Goal: Communication & Community: Answer question/provide support

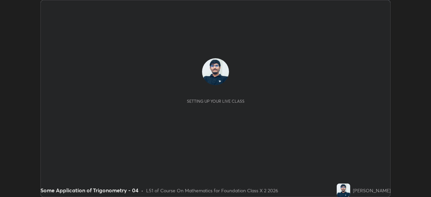
scroll to position [197, 431]
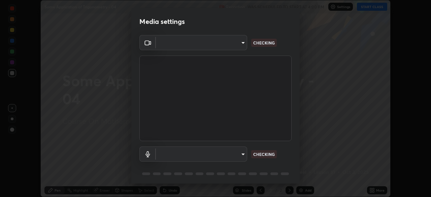
type input "028e6636b9c1bc203e9b8b979946ed412555754adccde9980a10a4eaffcc1ffb"
type input "communications"
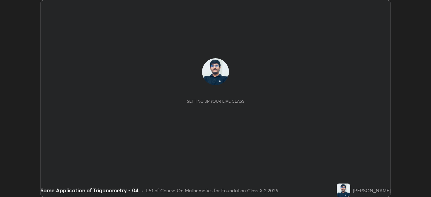
scroll to position [197, 431]
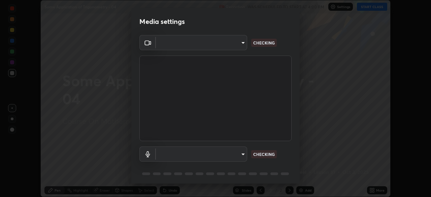
type input "028e6636b9c1bc203e9b8b979946ed412555754adccde9980a10a4eaffcc1ffb"
type input "communications"
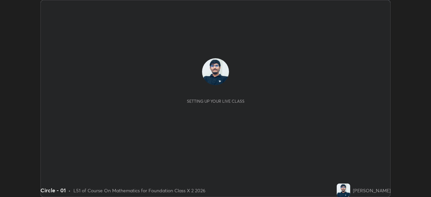
scroll to position [197, 431]
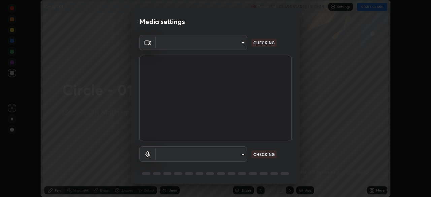
type input "028e6636b9c1bc203e9b8b979946ed412555754adccde9980a10a4eaffcc1ffb"
click at [238, 153] on body "Erase all Circle - 01 Recording CLASS STARTS IN 1 MIN Settings START CLASS Sett…" at bounding box center [215, 98] width 431 height 197
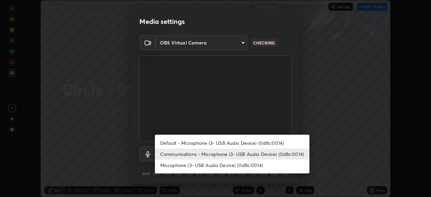
click at [239, 141] on li "Default - Microphone (3- USB Audio Device) (0d8c:0014)" at bounding box center [232, 142] width 155 height 11
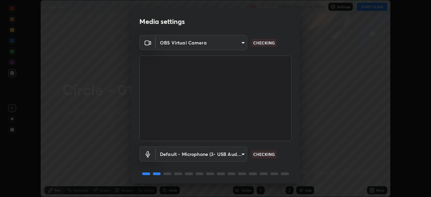
click at [229, 153] on body "Erase all Circle - 01 Recording CLASS STARTS IN 1 MIN Settings START CLASS Sett…" at bounding box center [215, 98] width 431 height 197
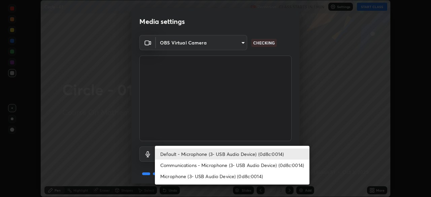
click at [226, 163] on li "Communications - Microphone (3- USB Audio Device) (0d8c:0014)" at bounding box center [232, 165] width 155 height 11
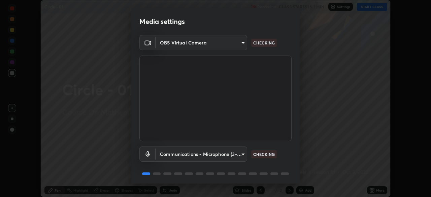
type input "communications"
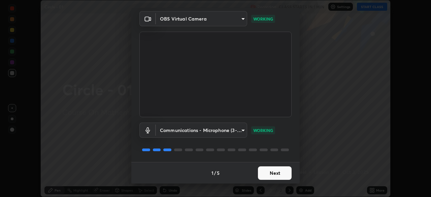
click at [265, 170] on button "Next" at bounding box center [275, 172] width 34 height 13
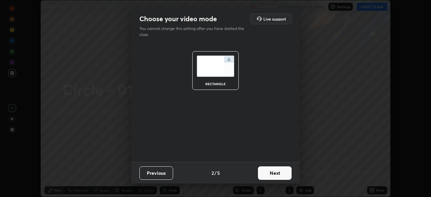
scroll to position [0, 0]
click at [274, 172] on button "Next" at bounding box center [275, 172] width 34 height 13
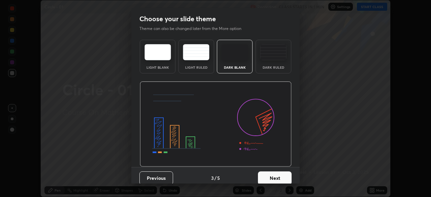
click at [277, 175] on button "Next" at bounding box center [275, 177] width 34 height 13
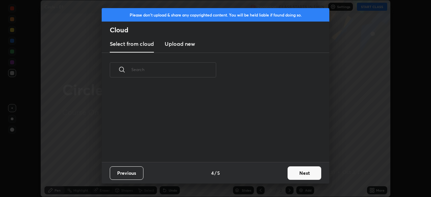
click at [289, 172] on button "Next" at bounding box center [304, 172] width 34 height 13
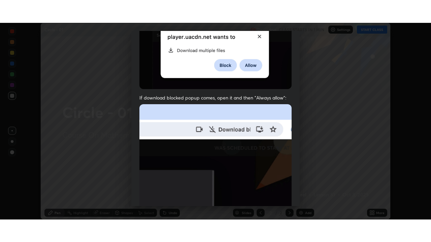
scroll to position [161, 0]
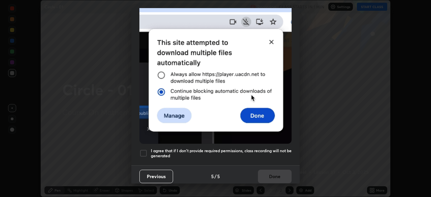
click at [250, 148] on h5 "I agree that if I don't provide required permissions, class recording will not …" at bounding box center [221, 153] width 141 height 10
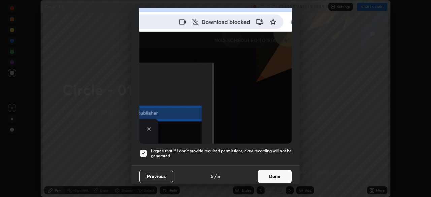
click at [269, 171] on button "Done" at bounding box center [275, 176] width 34 height 13
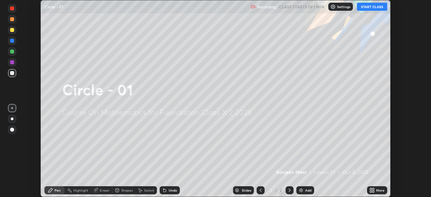
click at [373, 189] on icon at bounding box center [373, 189] width 2 height 2
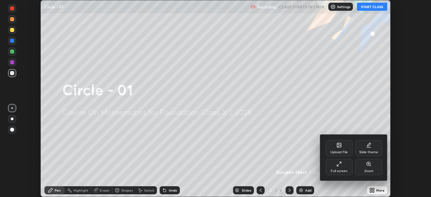
click at [344, 163] on div "Full screen" at bounding box center [339, 167] width 27 height 16
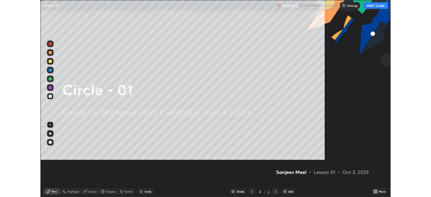
scroll to position [242, 431]
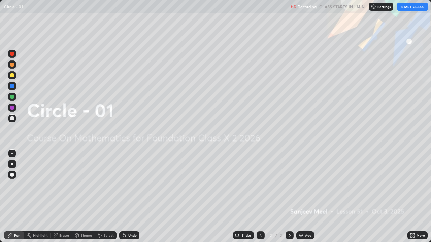
click at [411, 4] on button "START CLASS" at bounding box center [412, 7] width 30 height 8
click at [310, 197] on div "Add" at bounding box center [308, 235] width 6 height 3
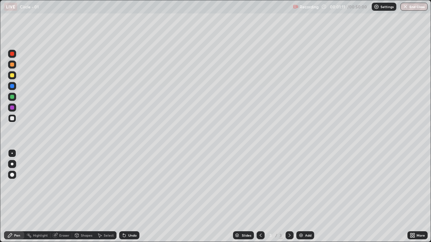
click at [78, 197] on icon at bounding box center [77, 236] width 4 height 4
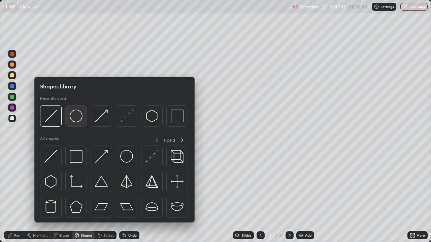
click at [75, 121] on img at bounding box center [76, 116] width 13 height 13
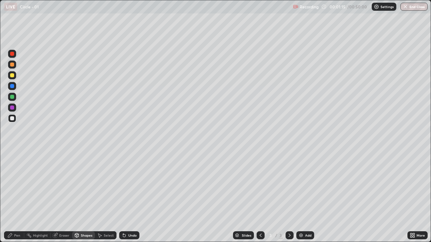
click at [78, 197] on icon at bounding box center [77, 236] width 4 height 4
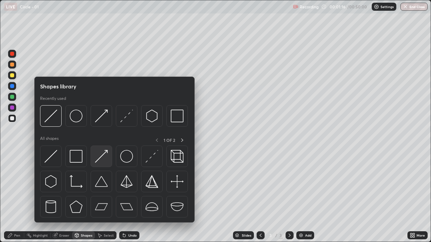
click at [104, 156] on img at bounding box center [101, 156] width 13 height 13
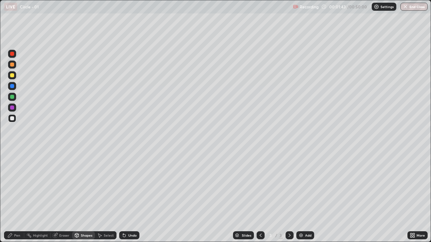
click at [127, 197] on div "Undo" at bounding box center [129, 236] width 20 height 8
click at [86, 197] on div "Shapes" at bounding box center [86, 235] width 11 height 3
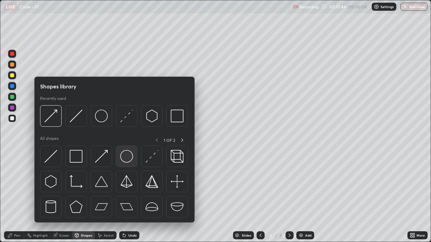
click at [128, 158] on img at bounding box center [126, 156] width 13 height 13
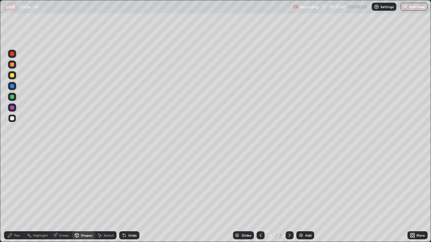
click at [15, 197] on div "Pen" at bounding box center [14, 236] width 20 height 8
click at [126, 197] on icon at bounding box center [124, 235] width 5 height 5
click at [76, 197] on icon at bounding box center [77, 235] width 4 height 1
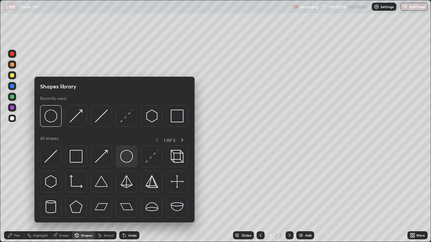
click at [125, 152] on img at bounding box center [126, 156] width 13 height 13
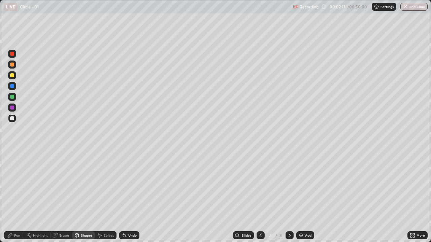
click at [135, 197] on div "Undo" at bounding box center [129, 236] width 20 height 8
click at [20, 197] on div "Pen" at bounding box center [14, 236] width 20 height 8
click at [131, 197] on div "Undo" at bounding box center [132, 235] width 8 height 3
click at [138, 197] on div "Undo" at bounding box center [129, 236] width 20 height 8
click at [129, 197] on div "Undo" at bounding box center [132, 235] width 8 height 3
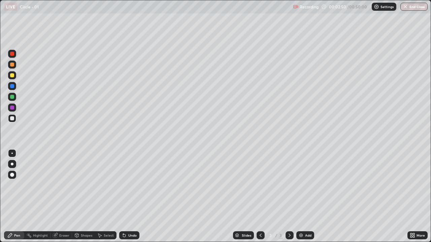
click at [83, 197] on div "Shapes" at bounding box center [86, 235] width 11 height 3
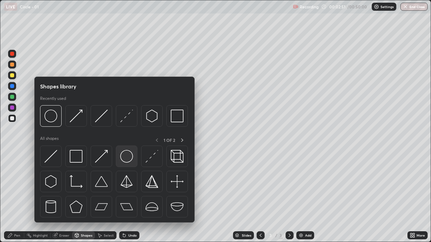
click at [129, 155] on img at bounding box center [126, 156] width 13 height 13
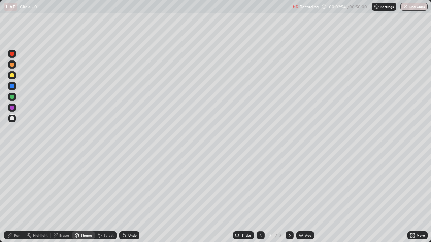
click at [10, 197] on icon at bounding box center [9, 235] width 5 height 5
click at [305, 197] on div "Add" at bounding box center [308, 235] width 6 height 3
click at [81, 197] on div "Shapes" at bounding box center [86, 235] width 11 height 3
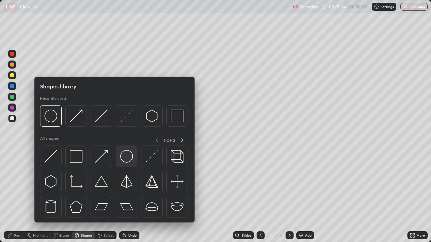
click at [126, 163] on img at bounding box center [126, 156] width 13 height 13
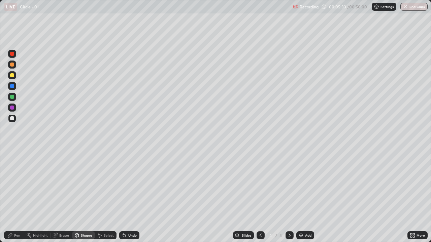
click at [83, 197] on div "Shapes" at bounding box center [86, 235] width 11 height 3
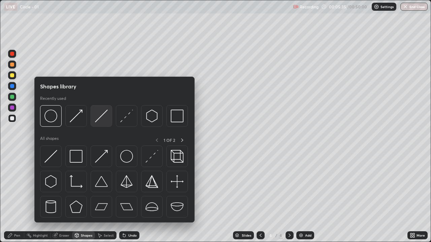
click at [101, 122] on img at bounding box center [101, 116] width 13 height 13
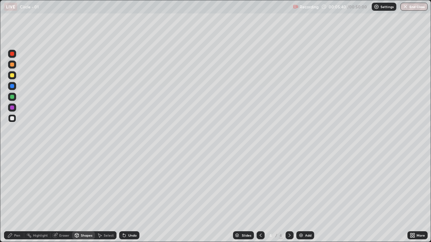
click at [102, 197] on div "Select" at bounding box center [106, 236] width 22 height 8
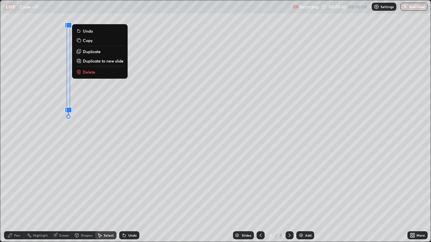
click at [47, 174] on div "0 ° Undo Copy Duplicate Duplicate to new slide Delete" at bounding box center [215, 121] width 430 height 242
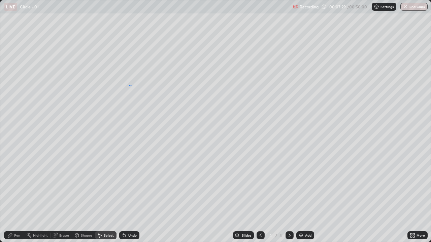
click at [132, 86] on div "0 ° Undo Copy Duplicate Duplicate to new slide Delete" at bounding box center [215, 121] width 430 height 242
click at [134, 77] on div "0 ° Undo Copy Duplicate Duplicate to new slide Delete" at bounding box center [215, 121] width 430 height 242
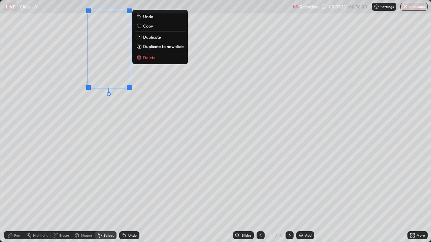
click at [131, 98] on div "0 ° Undo Copy Duplicate Duplicate to new slide Delete" at bounding box center [215, 121] width 430 height 242
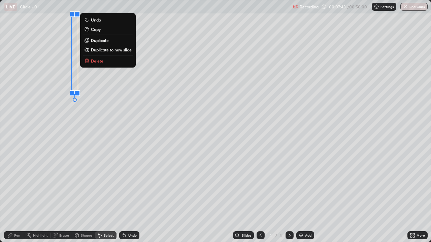
click at [48, 156] on div "0 ° Undo Copy Duplicate Duplicate to new slide Delete" at bounding box center [215, 121] width 430 height 242
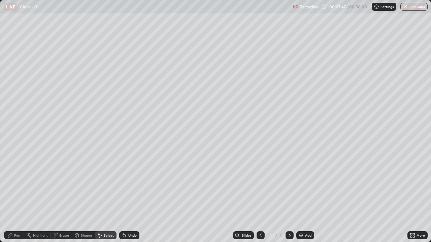
click at [78, 197] on icon at bounding box center [76, 235] width 5 height 5
click at [126, 197] on div "Undo" at bounding box center [129, 236] width 20 height 8
click at [82, 197] on div "Shapes" at bounding box center [86, 235] width 11 height 3
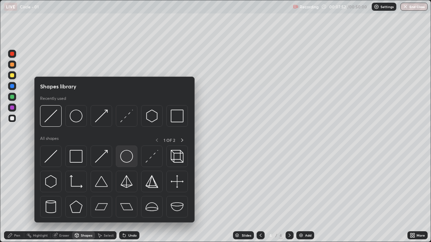
click at [126, 154] on img at bounding box center [126, 156] width 13 height 13
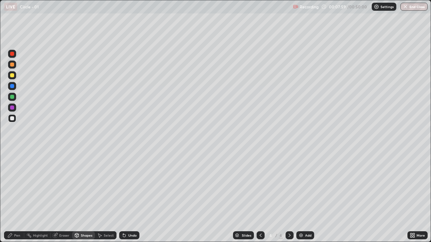
click at [81, 197] on div "Shapes" at bounding box center [86, 235] width 11 height 3
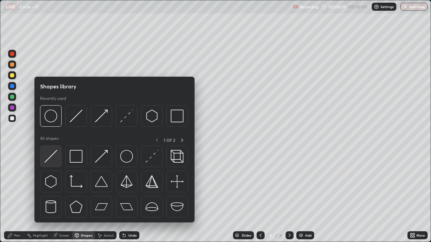
click at [57, 159] on img at bounding box center [50, 156] width 13 height 13
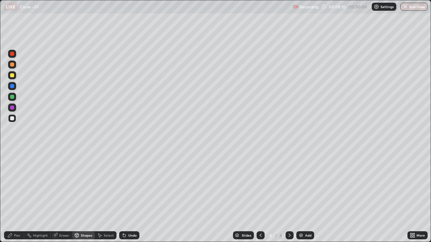
click at [19, 197] on div "Pen" at bounding box center [14, 235] width 20 height 13
click at [413, 197] on icon at bounding box center [414, 237] width 2 height 2
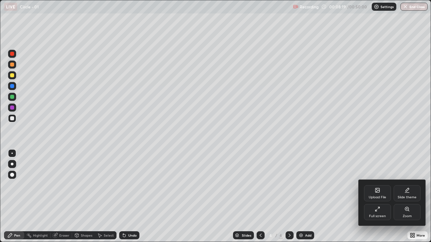
click at [376, 197] on icon at bounding box center [376, 211] width 2 height 2
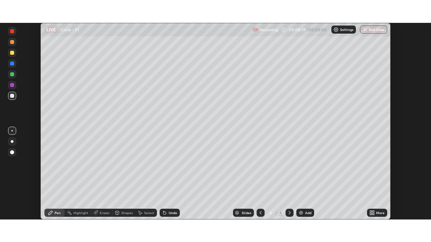
scroll to position [33468, 33234]
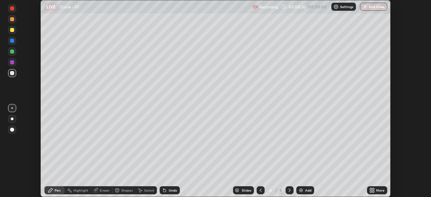
click at [378, 189] on div "More" at bounding box center [380, 190] width 8 height 3
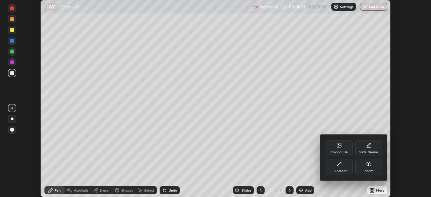
click at [344, 167] on div "Full screen" at bounding box center [339, 167] width 27 height 16
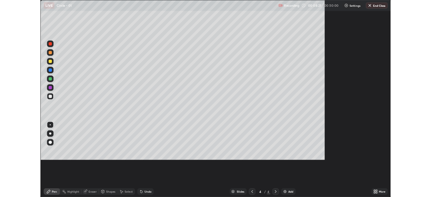
scroll to position [242, 431]
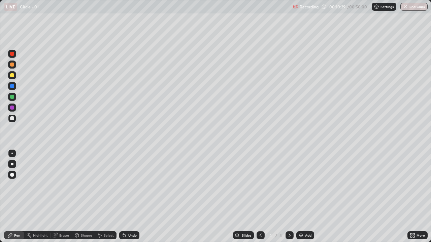
click at [302, 197] on img at bounding box center [300, 235] width 5 height 5
click at [13, 107] on div at bounding box center [12, 108] width 4 height 4
click at [13, 116] on div at bounding box center [12, 118] width 8 height 8
click at [76, 197] on div "Shapes" at bounding box center [83, 236] width 23 height 8
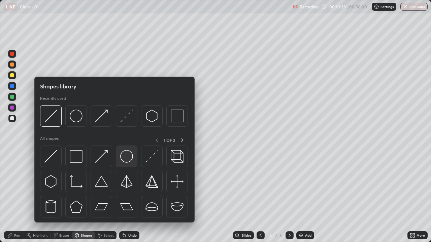
click at [125, 159] on img at bounding box center [126, 156] width 13 height 13
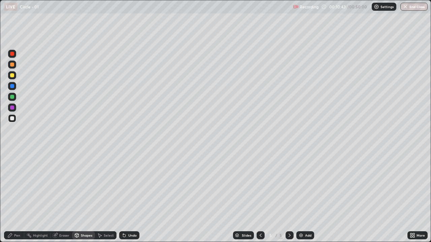
click at [79, 197] on div "Shapes" at bounding box center [83, 236] width 23 height 8
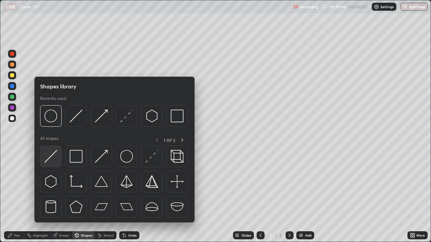
click at [54, 151] on img at bounding box center [50, 156] width 13 height 13
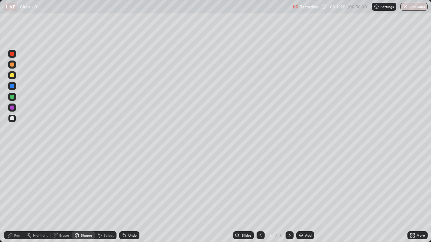
click at [123, 197] on icon at bounding box center [123, 234] width 1 height 1
click at [127, 197] on div "Undo" at bounding box center [129, 236] width 20 height 8
click at [15, 197] on div "Pen" at bounding box center [14, 236] width 20 height 8
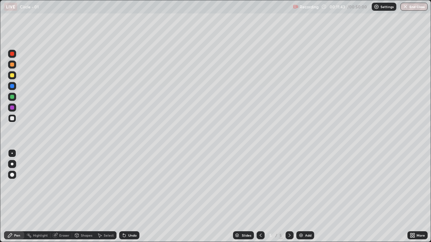
click at [127, 197] on div "Undo" at bounding box center [129, 236] width 20 height 8
click at [123, 197] on icon at bounding box center [123, 234] width 1 height 1
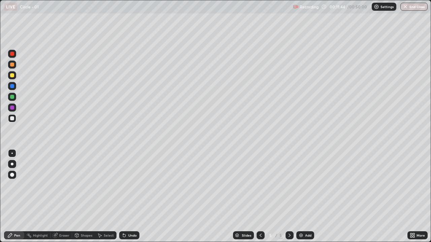
click at [123, 197] on icon at bounding box center [123, 234] width 1 height 1
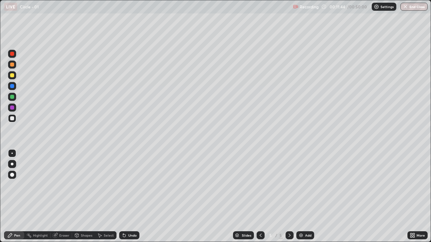
click at [122, 197] on icon at bounding box center [124, 235] width 5 height 5
click at [123, 197] on icon at bounding box center [124, 236] width 3 height 3
click at [124, 197] on icon at bounding box center [124, 236] width 3 height 3
click at [126, 197] on icon at bounding box center [124, 235] width 5 height 5
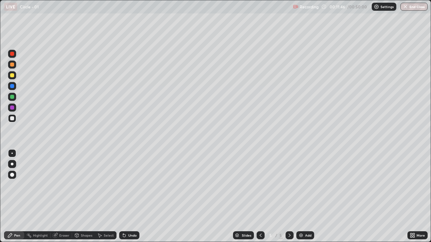
click at [128, 197] on div "Undo" at bounding box center [132, 235] width 8 height 3
click at [129, 197] on div "Undo" at bounding box center [129, 236] width 20 height 8
click at [129, 197] on div "Undo" at bounding box center [132, 235] width 8 height 3
click at [128, 197] on div "Undo" at bounding box center [132, 235] width 8 height 3
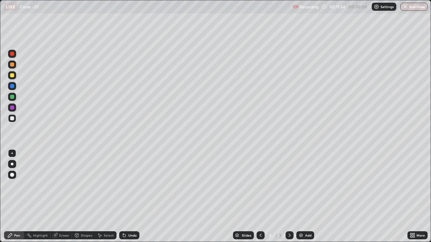
click at [127, 197] on div "Undo" at bounding box center [129, 236] width 20 height 8
click at [126, 197] on div "Undo" at bounding box center [129, 236] width 20 height 8
click at [65, 197] on div "Eraser" at bounding box center [64, 235] width 10 height 3
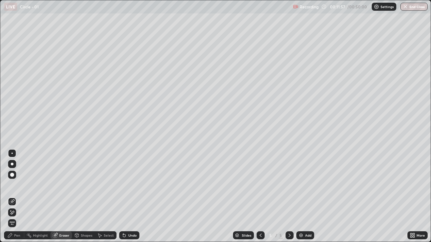
click at [12, 175] on div at bounding box center [12, 175] width 4 height 4
click at [12, 197] on span "Erase all" at bounding box center [11, 224] width 7 height 4
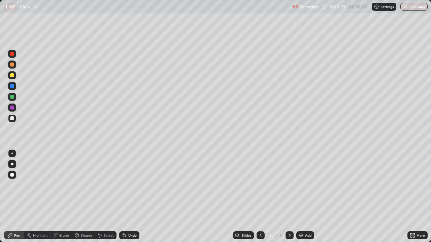
click at [20, 197] on div "Pen" at bounding box center [14, 236] width 20 height 8
click at [79, 197] on div "Shapes" at bounding box center [83, 236] width 23 height 8
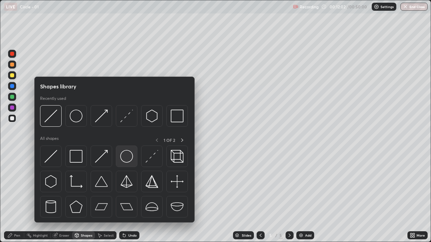
click at [123, 154] on img at bounding box center [126, 156] width 13 height 13
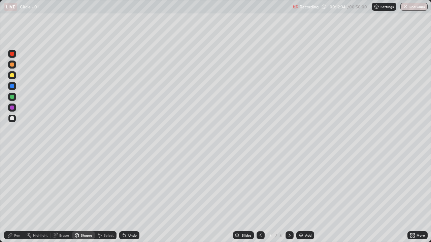
click at [13, 118] on div at bounding box center [12, 118] width 4 height 4
click at [16, 197] on div "Pen" at bounding box center [14, 236] width 20 height 8
click at [126, 197] on icon at bounding box center [124, 235] width 5 height 5
click at [127, 197] on div "Undo" at bounding box center [129, 236] width 20 height 8
click at [128, 197] on div "Undo" at bounding box center [132, 235] width 8 height 3
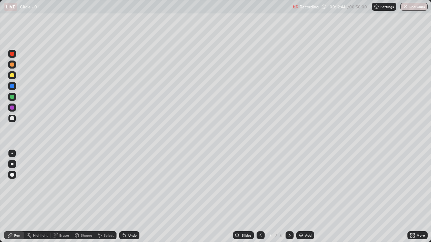
click at [131, 197] on div "Undo" at bounding box center [132, 235] width 8 height 3
click at [130, 197] on div "Undo" at bounding box center [132, 235] width 8 height 3
click at [129, 197] on div "Undo" at bounding box center [132, 235] width 8 height 3
click at [128, 197] on div "Undo" at bounding box center [132, 235] width 8 height 3
click at [127, 197] on div "Undo" at bounding box center [129, 236] width 20 height 8
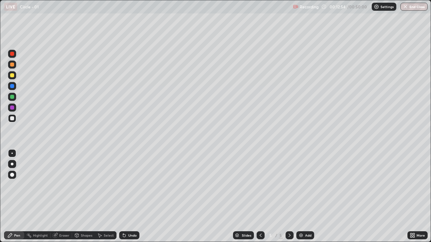
click at [77, 197] on icon at bounding box center [77, 235] width 4 height 1
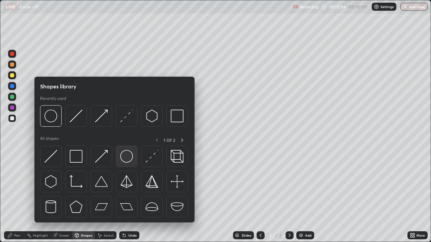
click at [122, 156] on img at bounding box center [126, 156] width 13 height 13
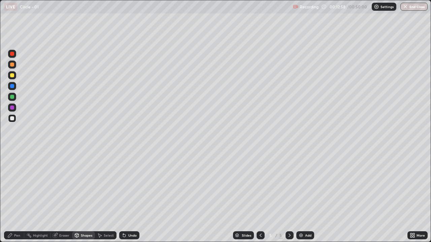
click at [15, 197] on div "Pen" at bounding box center [17, 235] width 6 height 3
click at [63, 197] on div "Eraser" at bounding box center [64, 235] width 10 height 3
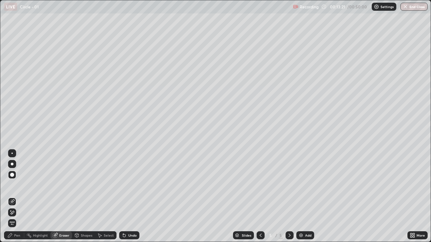
click at [79, 197] on div "Shapes" at bounding box center [83, 236] width 23 height 8
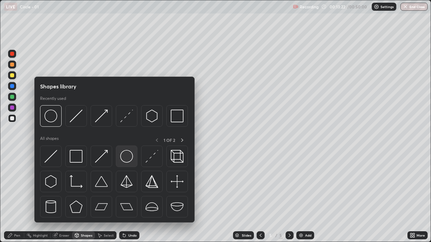
click at [125, 151] on img at bounding box center [126, 156] width 13 height 13
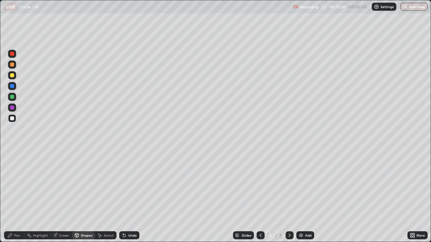
click at [22, 197] on div "Pen" at bounding box center [14, 236] width 20 height 8
click at [132, 197] on div "Undo" at bounding box center [132, 235] width 8 height 3
click at [133, 197] on div "Undo" at bounding box center [132, 235] width 8 height 3
click at [132, 197] on div "Undo" at bounding box center [132, 235] width 8 height 3
click at [127, 197] on div "Undo" at bounding box center [129, 236] width 20 height 8
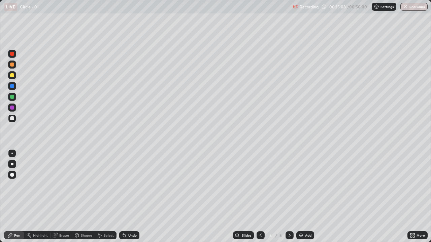
click at [64, 197] on div "Eraser" at bounding box center [64, 235] width 10 height 3
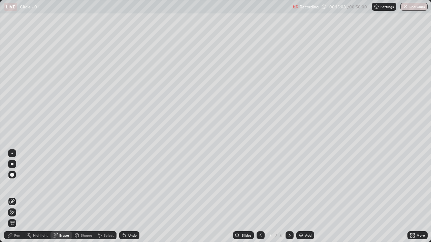
click at [80, 197] on div "Shapes" at bounding box center [83, 236] width 23 height 8
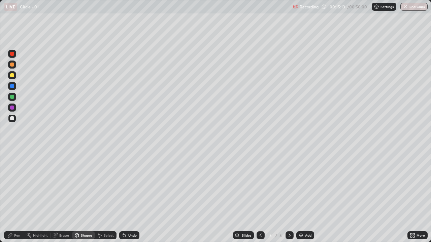
click at [19, 197] on div "Pen" at bounding box center [14, 236] width 20 height 8
click at [128, 197] on div "Undo" at bounding box center [132, 235] width 8 height 3
click at [134, 197] on div "Undo" at bounding box center [129, 236] width 20 height 8
click at [85, 197] on div "Shapes" at bounding box center [86, 235] width 11 height 3
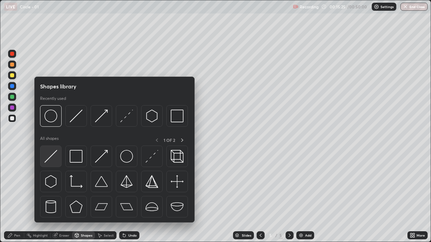
click at [52, 149] on div at bounding box center [51, 157] width 22 height 22
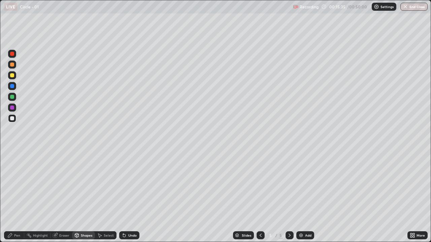
click at [134, 197] on div "Undo" at bounding box center [132, 235] width 8 height 3
click at [18, 197] on div "Pen" at bounding box center [14, 236] width 20 height 8
click at [60, 197] on div "Eraser" at bounding box center [64, 235] width 10 height 3
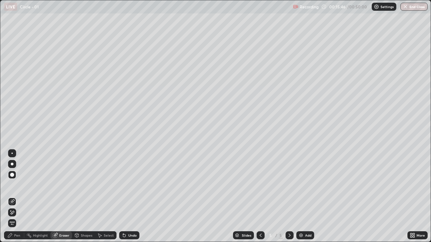
click at [17, 197] on div "Pen" at bounding box center [14, 236] width 20 height 8
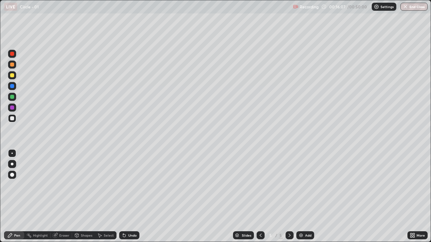
click at [415, 197] on div "More" at bounding box center [417, 236] width 20 height 8
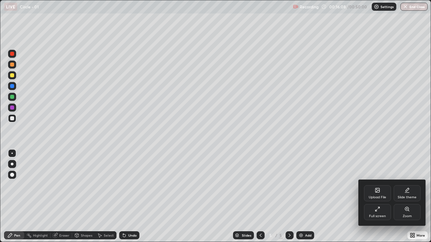
click at [384, 197] on div "Full screen" at bounding box center [377, 212] width 27 height 16
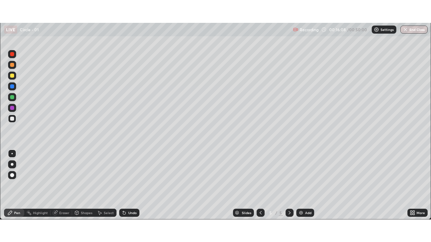
scroll to position [33468, 33234]
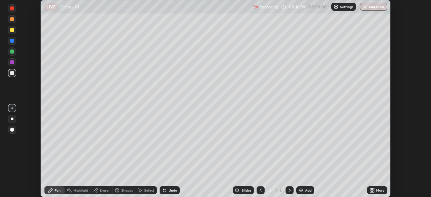
click at [380, 191] on div "More" at bounding box center [380, 190] width 8 height 3
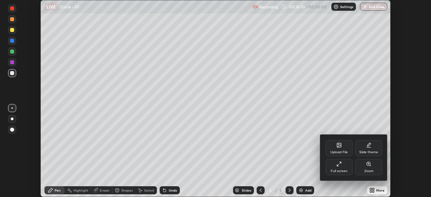
click at [350, 166] on div "Full screen" at bounding box center [339, 167] width 27 height 16
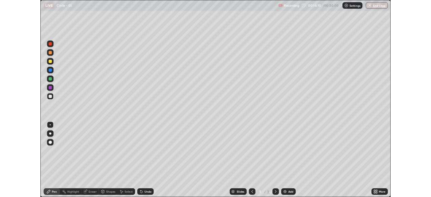
scroll to position [242, 431]
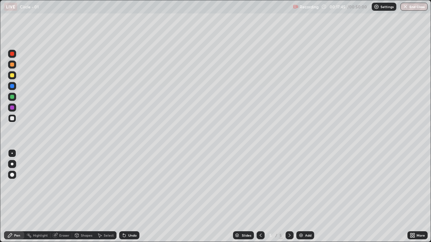
click at [309, 197] on div "Add" at bounding box center [308, 235] width 6 height 3
click at [13, 107] on div at bounding box center [12, 108] width 4 height 4
click at [132, 197] on div "Undo" at bounding box center [132, 235] width 8 height 3
click at [133, 197] on div "Undo" at bounding box center [129, 236] width 20 height 8
click at [132, 197] on div "Undo" at bounding box center [132, 235] width 8 height 3
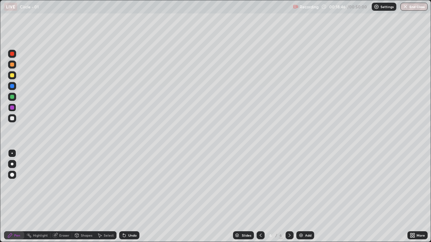
click at [134, 197] on div "Undo" at bounding box center [132, 235] width 8 height 3
click at [80, 197] on div "Shapes" at bounding box center [83, 235] width 23 height 13
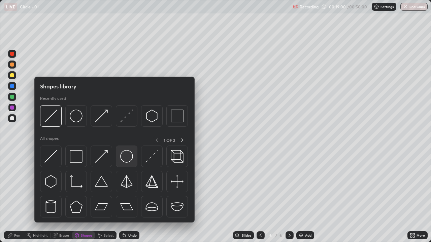
click at [125, 160] on img at bounding box center [126, 156] width 13 height 13
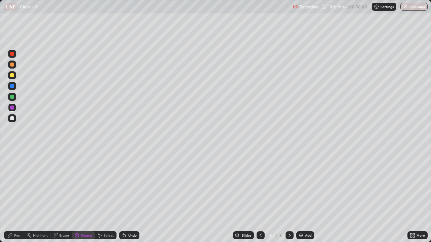
click at [81, 197] on div "Shapes" at bounding box center [86, 235] width 11 height 3
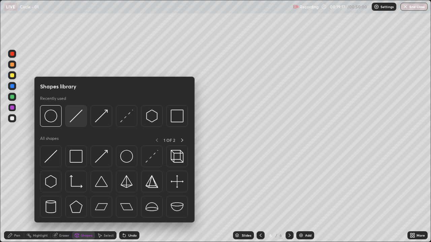
click at [78, 121] on img at bounding box center [76, 116] width 13 height 13
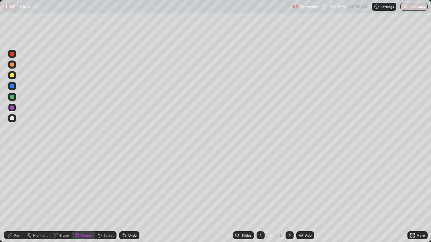
click at [16, 197] on div "Pen" at bounding box center [17, 235] width 6 height 3
click at [125, 197] on icon at bounding box center [124, 235] width 5 height 5
click at [77, 197] on icon at bounding box center [77, 236] width 4 height 4
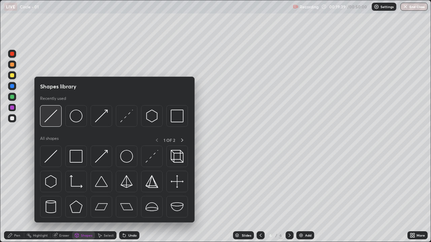
click at [55, 122] on img at bounding box center [50, 116] width 13 height 13
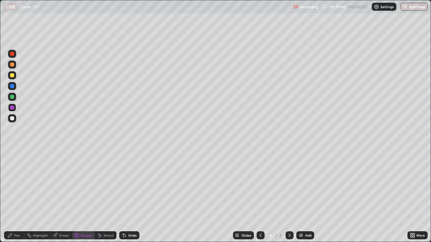
click at [127, 197] on div "Undo" at bounding box center [129, 236] width 20 height 8
click at [129, 197] on div "Undo" at bounding box center [129, 236] width 20 height 8
click at [128, 197] on div "Undo" at bounding box center [132, 235] width 8 height 3
click at [20, 197] on div "Pen" at bounding box center [14, 236] width 20 height 8
click at [81, 197] on div "Shapes" at bounding box center [83, 236] width 23 height 8
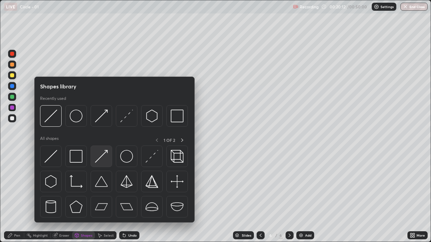
click at [101, 160] on img at bounding box center [101, 156] width 13 height 13
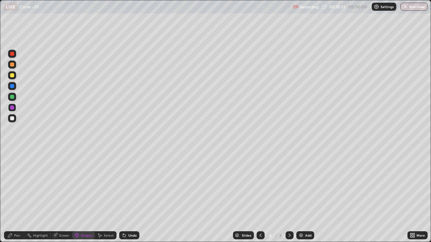
click at [87, 197] on div "Shapes" at bounding box center [83, 236] width 23 height 8
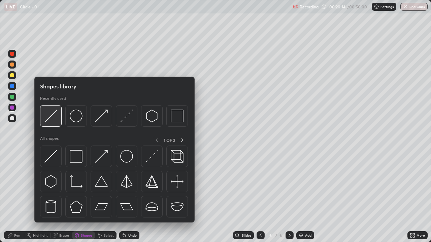
click at [52, 117] on img at bounding box center [50, 116] width 13 height 13
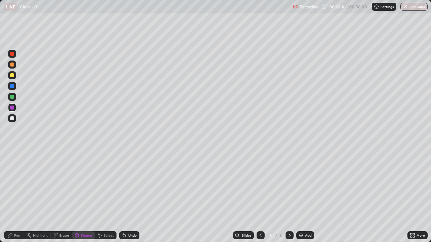
click at [13, 197] on div "Pen" at bounding box center [14, 236] width 20 height 8
click at [12, 115] on div at bounding box center [12, 118] width 8 height 8
click at [78, 197] on icon at bounding box center [76, 235] width 5 height 5
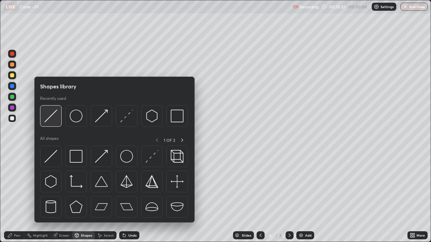
click at [56, 120] on img at bounding box center [50, 116] width 13 height 13
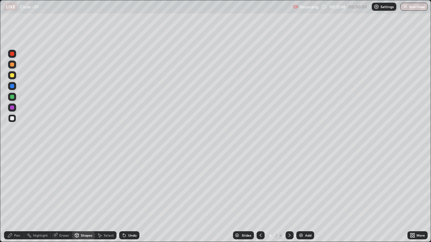
click at [125, 197] on icon at bounding box center [124, 235] width 5 height 5
click at [131, 197] on div "Undo" at bounding box center [132, 235] width 8 height 3
click at [7, 197] on icon at bounding box center [9, 235] width 5 height 5
click at [8, 197] on icon at bounding box center [10, 236] width 4 height 4
click at [130, 197] on div "Undo" at bounding box center [129, 236] width 20 height 8
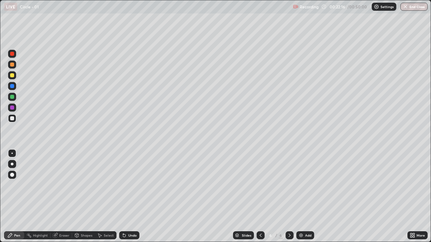
click at [129, 197] on div "Undo" at bounding box center [132, 235] width 8 height 3
click at [130, 197] on div "Undo" at bounding box center [129, 236] width 20 height 8
click at [129, 197] on div "Undo" at bounding box center [132, 235] width 8 height 3
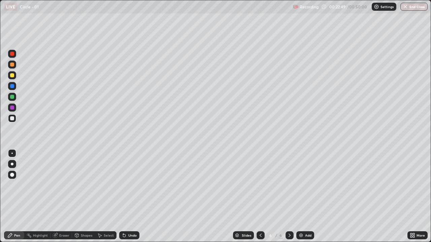
click at [128, 197] on div "Undo" at bounding box center [132, 235] width 8 height 3
click at [66, 197] on div "Eraser" at bounding box center [64, 235] width 10 height 3
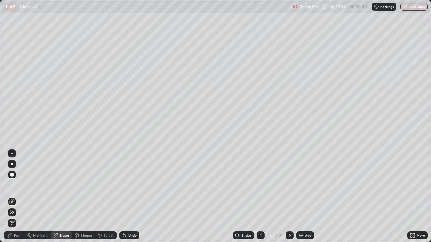
click at [20, 197] on div "Pen" at bounding box center [17, 235] width 6 height 3
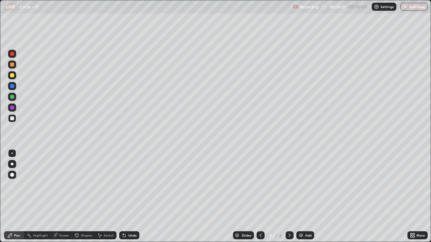
click at [303, 197] on div "Add" at bounding box center [305, 236] width 18 height 8
click at [13, 107] on div at bounding box center [12, 108] width 4 height 4
click at [128, 197] on div "Undo" at bounding box center [132, 235] width 8 height 3
click at [15, 117] on div at bounding box center [12, 118] width 8 height 8
click at [81, 197] on div "Shapes" at bounding box center [86, 235] width 11 height 3
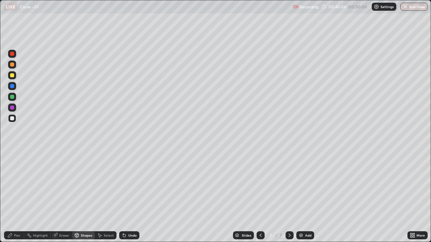
click at [13, 106] on div at bounding box center [12, 108] width 4 height 4
click at [126, 197] on div "Undo" at bounding box center [129, 236] width 20 height 8
click at [87, 197] on div "Shapes" at bounding box center [83, 236] width 23 height 8
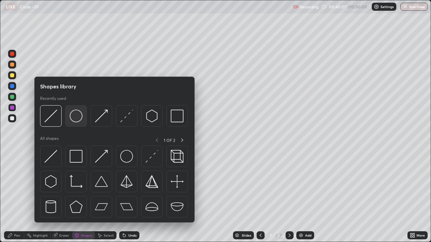
click at [73, 122] on img at bounding box center [76, 116] width 13 height 13
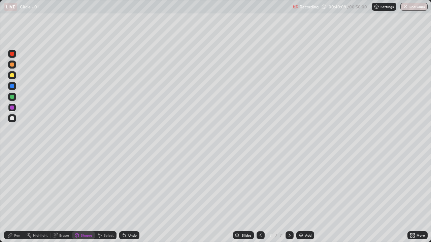
click at [131, 197] on div "Undo" at bounding box center [132, 235] width 8 height 3
click at [130, 197] on div "Undo" at bounding box center [132, 235] width 8 height 3
click at [88, 197] on div "Shapes" at bounding box center [86, 235] width 11 height 3
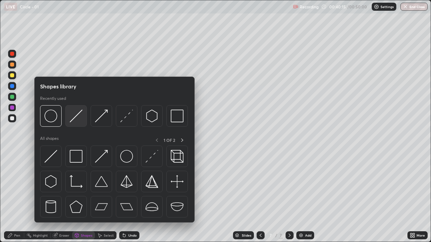
click at [70, 121] on img at bounding box center [76, 116] width 13 height 13
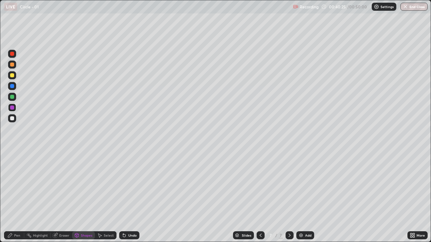
click at [14, 197] on div "Pen" at bounding box center [14, 236] width 20 height 8
click at [126, 197] on div "Undo" at bounding box center [129, 236] width 20 height 8
click at [133, 197] on div "Undo" at bounding box center [132, 235] width 8 height 3
click at [127, 197] on div "Undo" at bounding box center [129, 236] width 20 height 8
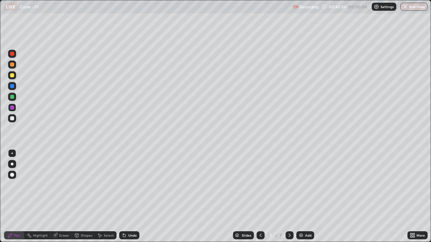
click at [129, 197] on div "Undo" at bounding box center [129, 236] width 20 height 8
click at [131, 197] on div "Undo" at bounding box center [132, 235] width 8 height 3
click at [128, 197] on div "Undo" at bounding box center [132, 235] width 8 height 3
click at [13, 115] on div at bounding box center [12, 118] width 8 height 8
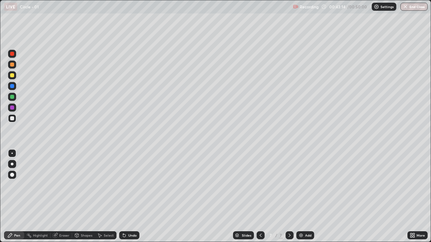
click at [45, 197] on div "Highlight" at bounding box center [40, 235] width 15 height 3
click at [12, 97] on div at bounding box center [12, 97] width 4 height 4
click at [14, 197] on div "Pen" at bounding box center [17, 235] width 6 height 3
click at [310, 197] on div "Add" at bounding box center [308, 235] width 6 height 3
click at [78, 197] on icon at bounding box center [76, 235] width 5 height 5
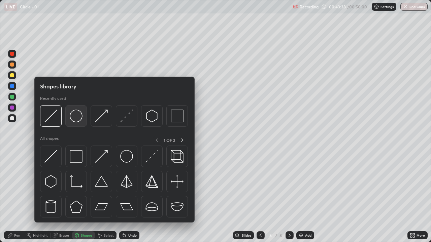
click at [79, 114] on img at bounding box center [76, 116] width 13 height 13
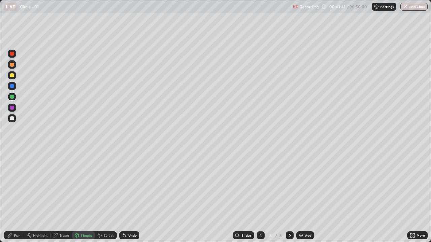
click at [15, 106] on div at bounding box center [12, 108] width 8 height 8
click at [128, 197] on div "Undo" at bounding box center [132, 235] width 8 height 3
click at [127, 197] on div "Undo" at bounding box center [129, 236] width 20 height 8
click at [18, 197] on div "Pen" at bounding box center [17, 235] width 6 height 3
click at [260, 197] on icon at bounding box center [260, 235] width 5 height 5
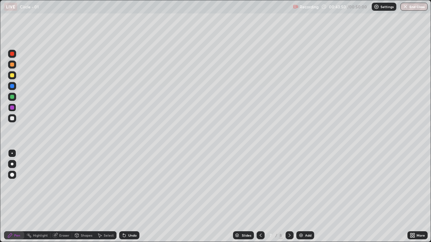
click at [59, 197] on div "Eraser" at bounding box center [64, 235] width 10 height 3
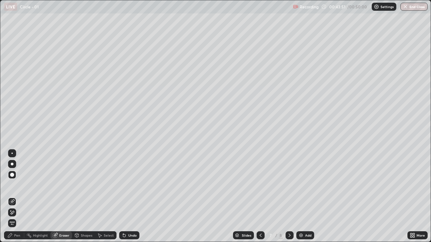
click at [104, 197] on div "Select" at bounding box center [109, 235] width 10 height 3
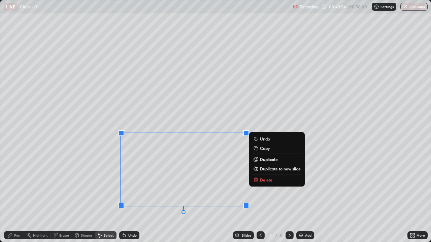
click at [263, 149] on p "Copy" at bounding box center [265, 148] width 10 height 5
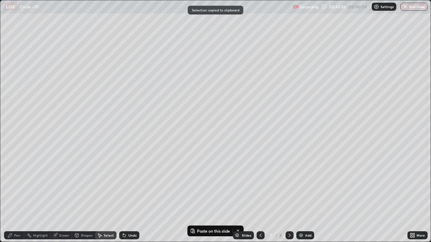
click at [290, 197] on icon at bounding box center [289, 235] width 5 height 5
click at [79, 56] on div "0 ° Undo Copy Paste here Duplicate Duplicate to new slide Delete" at bounding box center [215, 121] width 430 height 242
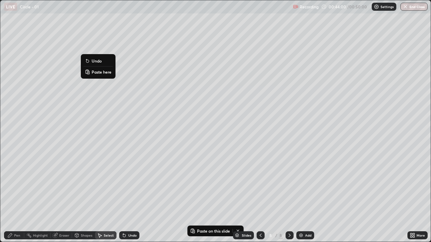
click at [97, 72] on p "Paste here" at bounding box center [102, 71] width 20 height 5
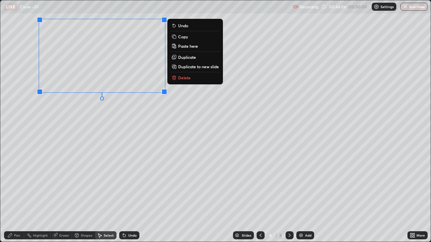
click at [16, 197] on div "Pen" at bounding box center [14, 236] width 20 height 8
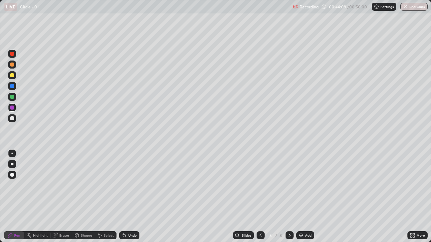
click at [259, 197] on div at bounding box center [261, 236] width 8 height 8
click at [133, 197] on div "Undo" at bounding box center [132, 235] width 8 height 3
click at [289, 197] on icon at bounding box center [289, 235] width 5 height 5
click at [10, 117] on div at bounding box center [12, 118] width 4 height 4
click at [415, 197] on icon at bounding box center [412, 235] width 5 height 5
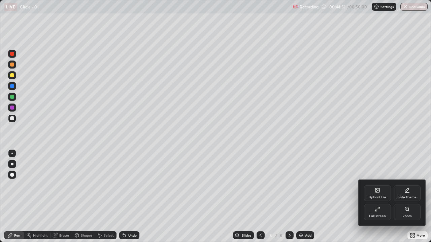
click at [380, 197] on div "Full screen" at bounding box center [377, 212] width 27 height 16
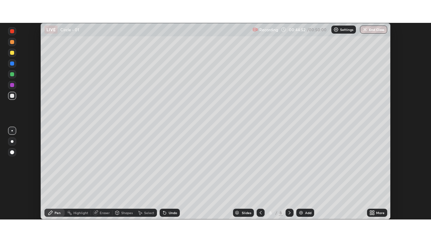
scroll to position [33468, 33234]
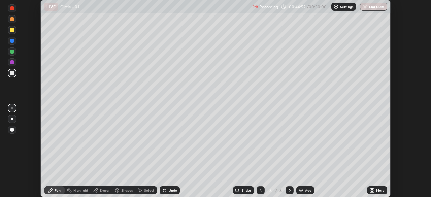
click at [381, 189] on div "More" at bounding box center [380, 190] width 8 height 3
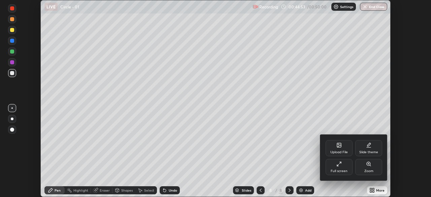
click at [344, 169] on div "Full screen" at bounding box center [339, 167] width 27 height 16
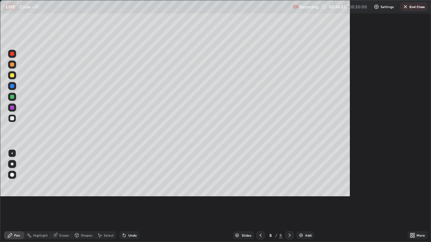
scroll to position [242, 431]
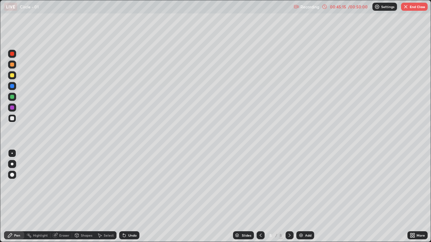
click at [11, 108] on div at bounding box center [12, 108] width 4 height 4
click at [14, 117] on div at bounding box center [12, 118] width 8 height 8
click at [125, 197] on div "Undo" at bounding box center [127, 235] width 23 height 13
click at [127, 197] on div "Undo" at bounding box center [129, 236] width 20 height 8
click at [131, 197] on div "Undo" at bounding box center [129, 236] width 20 height 8
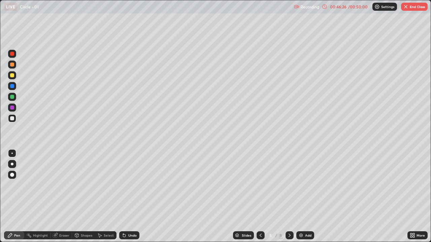
click at [132, 197] on div "Undo" at bounding box center [132, 235] width 8 height 3
click at [126, 197] on div "Undo" at bounding box center [129, 236] width 20 height 8
click at [132, 197] on div "Undo" at bounding box center [132, 235] width 8 height 3
click at [134, 197] on div "Undo" at bounding box center [132, 235] width 8 height 3
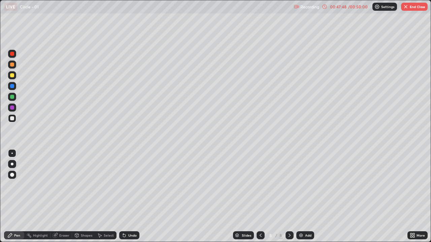
click at [325, 6] on icon at bounding box center [324, 6] width 5 height 5
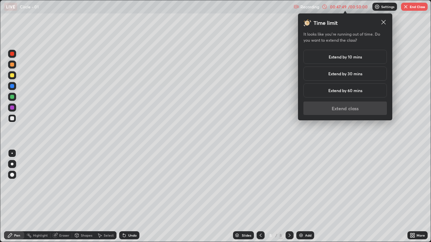
click at [357, 52] on div "Extend by 10 mins" at bounding box center [344, 57] width 83 height 14
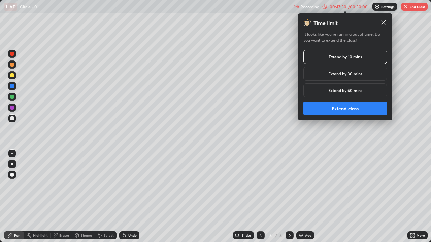
click at [349, 107] on button "Extend class" at bounding box center [344, 108] width 83 height 13
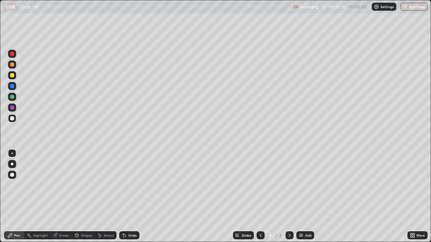
click at [410, 10] on button "End Class" at bounding box center [413, 7] width 27 height 8
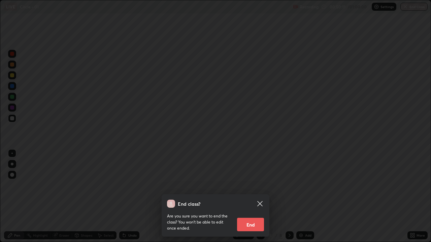
click at [252, 197] on button "End" at bounding box center [250, 224] width 27 height 13
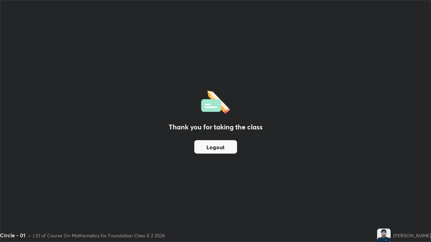
click at [218, 150] on button "Logout" at bounding box center [215, 146] width 43 height 13
